Goal: Transaction & Acquisition: Purchase product/service

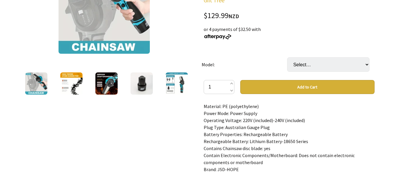
scroll to position [126, 0]
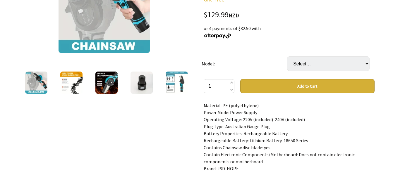
click at [141, 85] on img at bounding box center [141, 83] width 22 height 22
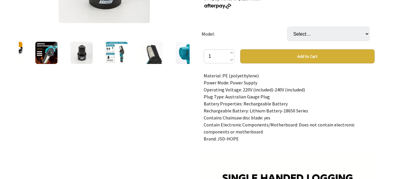
scroll to position [156, 0]
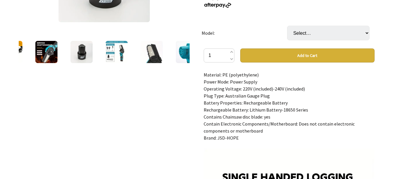
click at [120, 52] on img at bounding box center [116, 52] width 22 height 22
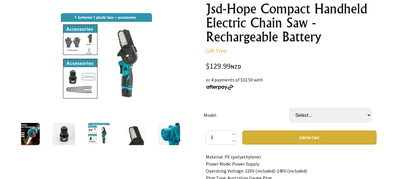
scroll to position [73, 0]
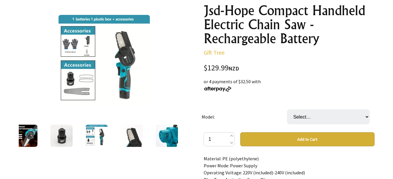
click at [81, 79] on img at bounding box center [103, 60] width 91 height 91
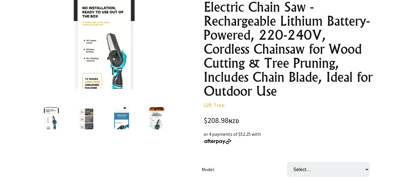
scroll to position [91, 0]
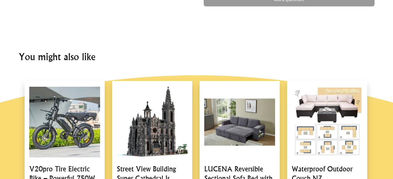
scroll to position [461, 0]
